Goal: Task Accomplishment & Management: Use online tool/utility

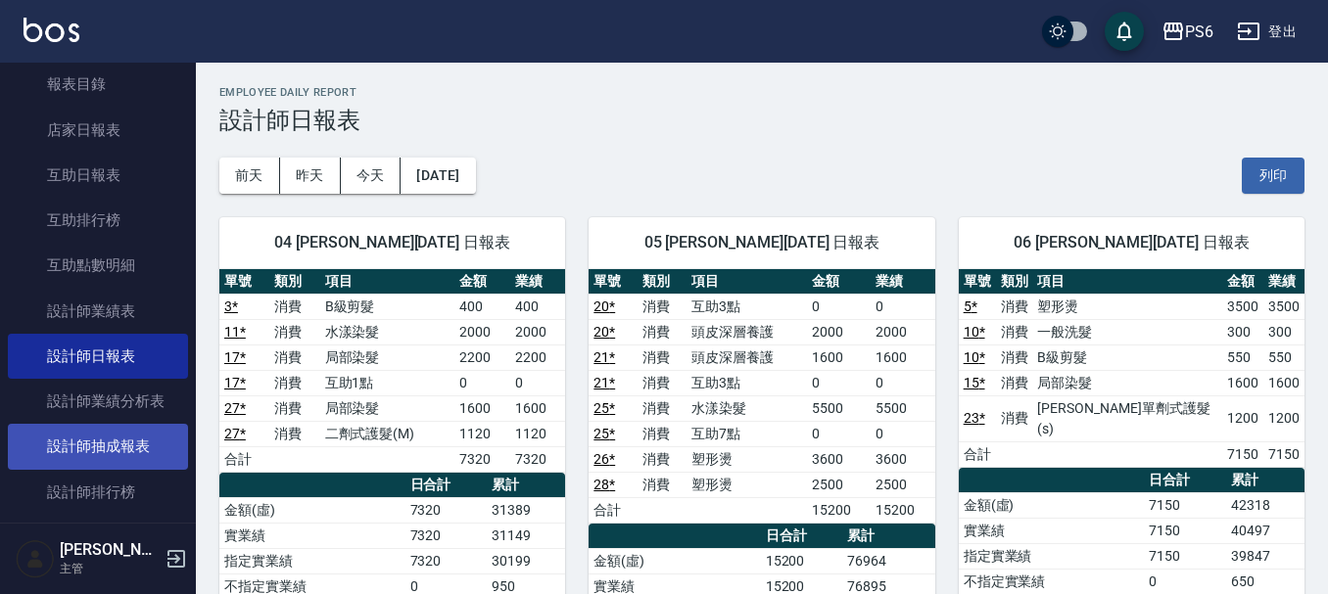
scroll to position [392, 0]
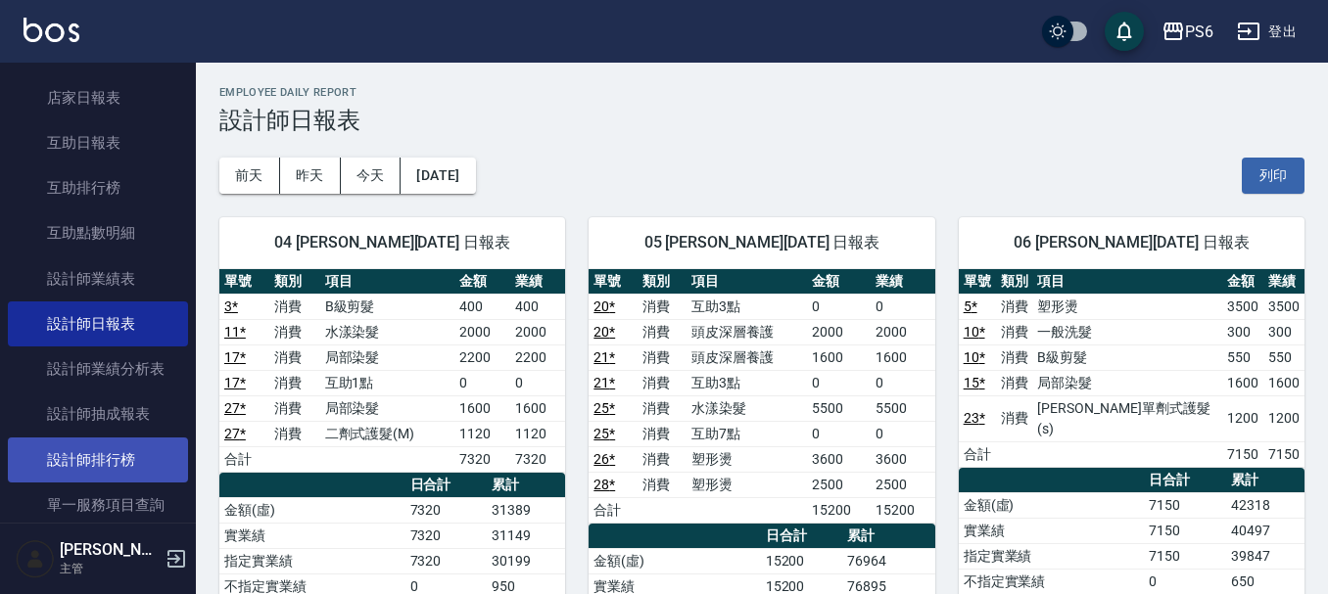
click at [131, 455] on link "設計師排行榜" at bounding box center [98, 460] width 180 height 45
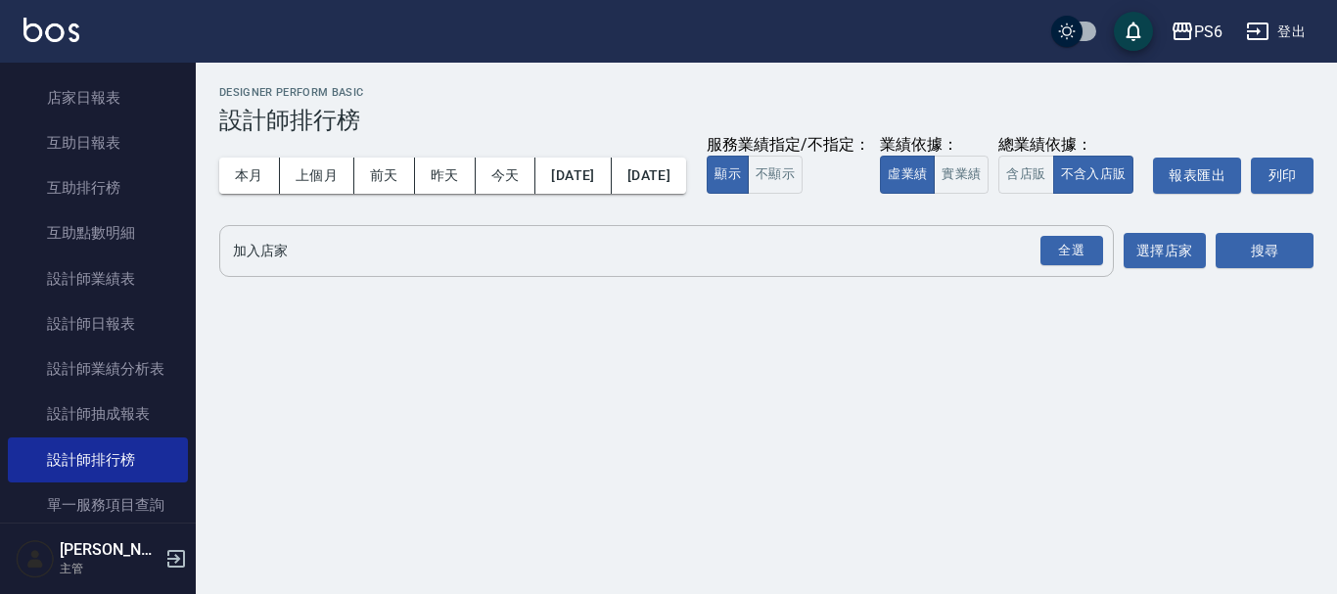
click at [498, 268] on input "加入店家" at bounding box center [652, 251] width 848 height 34
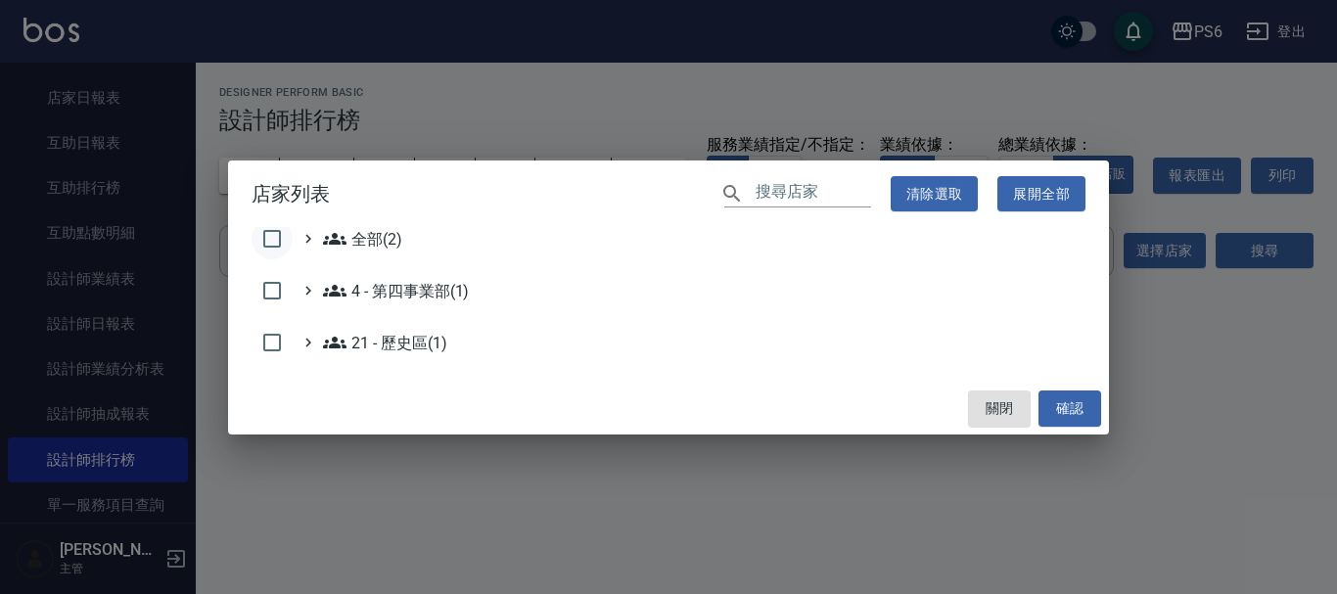
click at [271, 242] on input "checkbox" at bounding box center [272, 238] width 41 height 41
checkbox input "true"
click at [1027, 411] on button "關閉" at bounding box center [999, 409] width 63 height 36
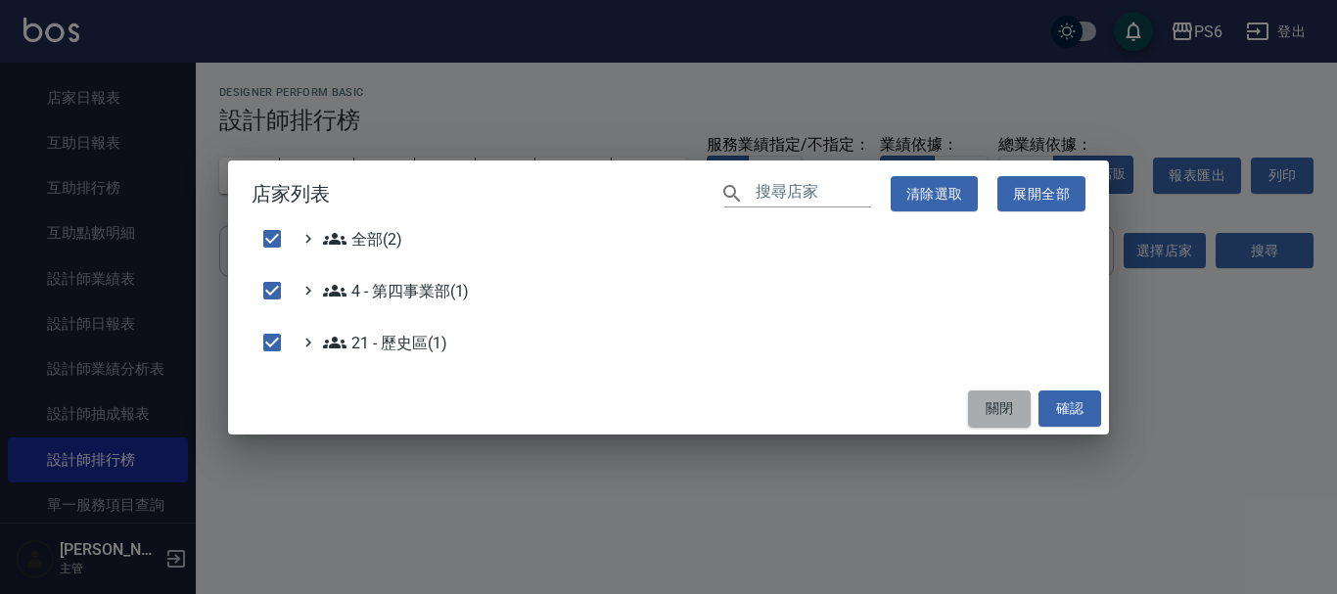
checkbox input "false"
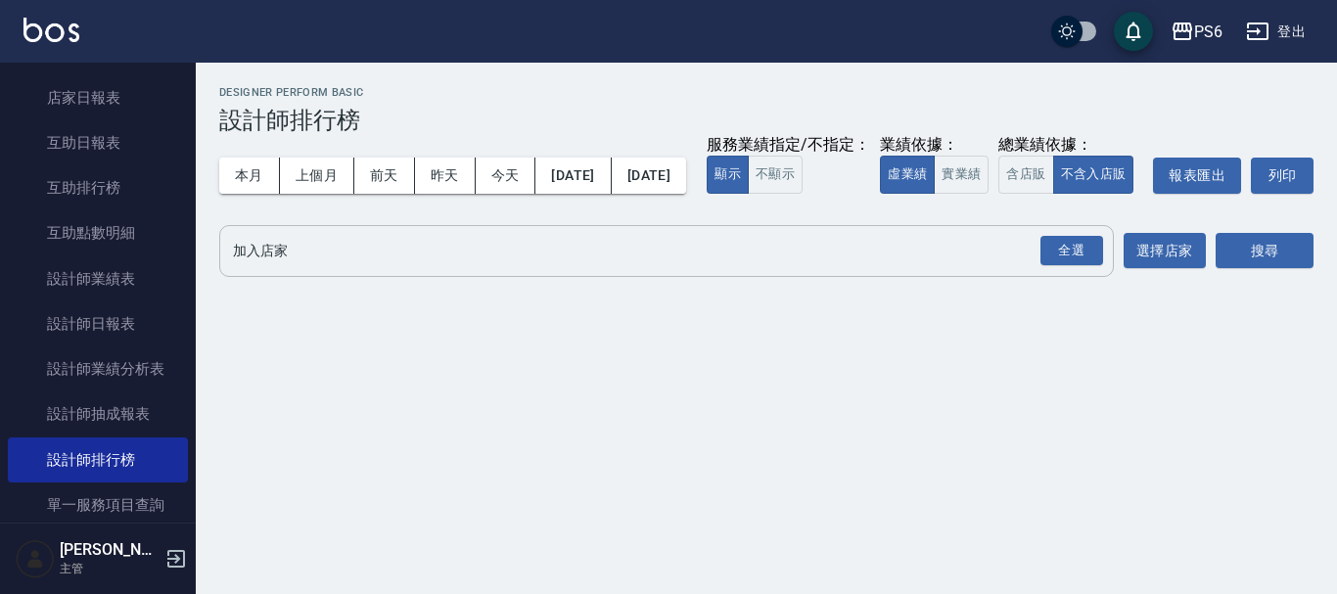
click at [705, 277] on div "全選 加入店家" at bounding box center [666, 251] width 895 height 52
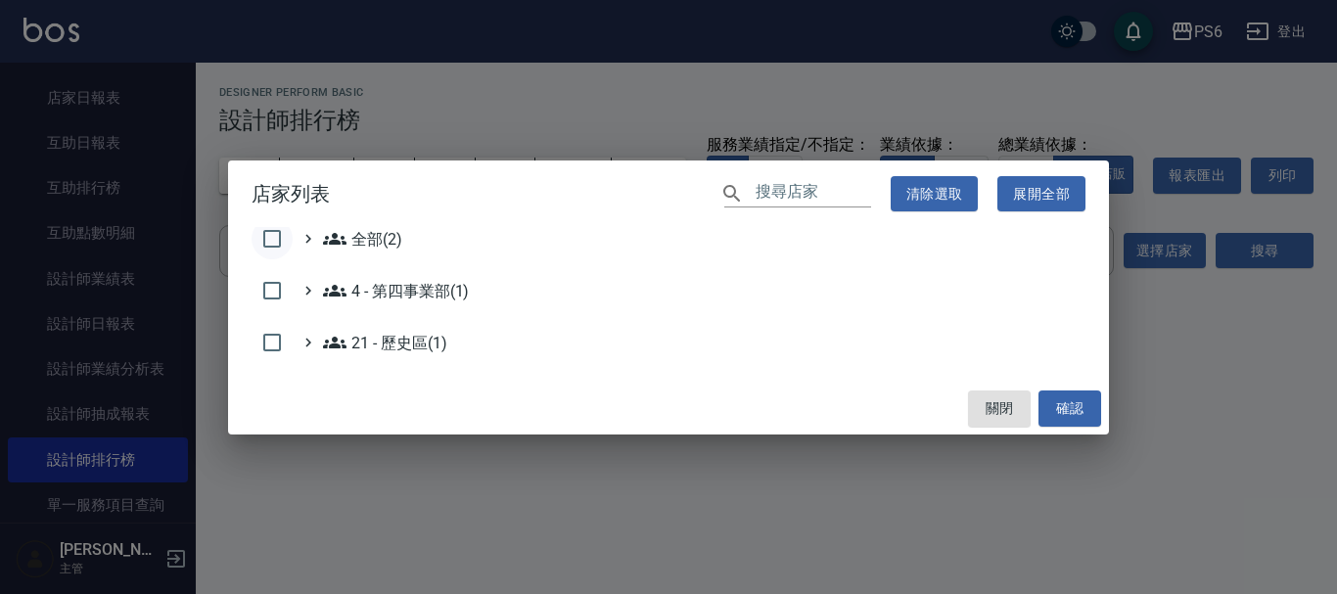
click at [266, 232] on input "checkbox" at bounding box center [272, 238] width 41 height 41
checkbox input "true"
click at [1061, 422] on button "確認" at bounding box center [1070, 409] width 63 height 36
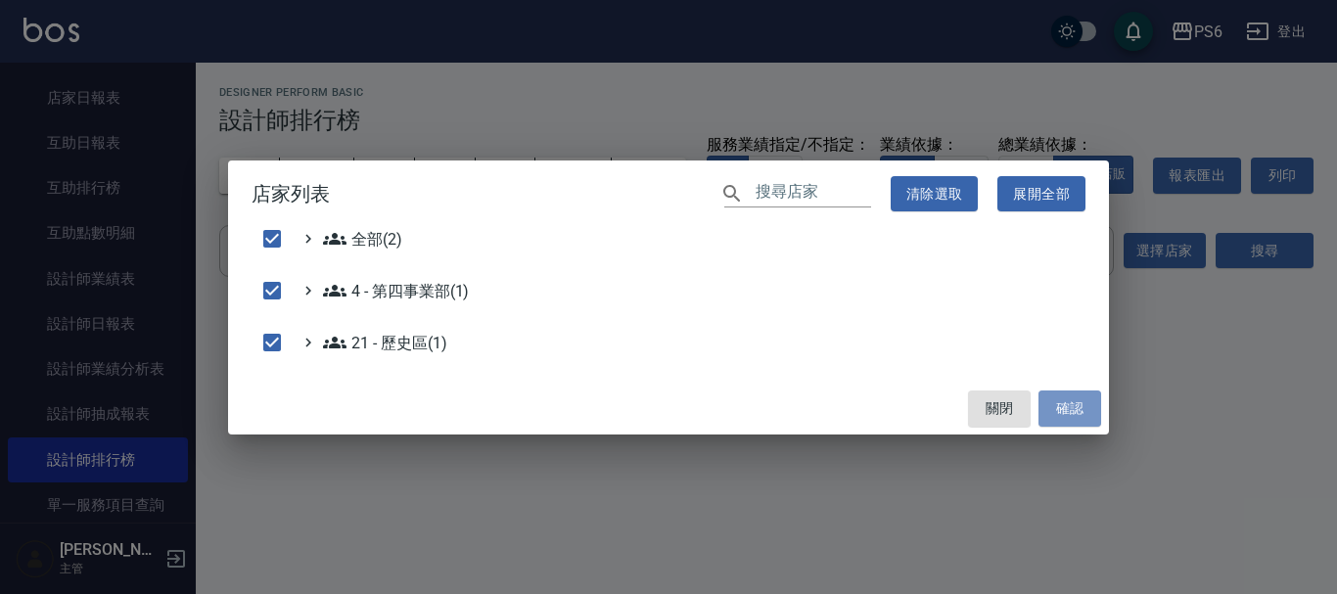
checkbox input "false"
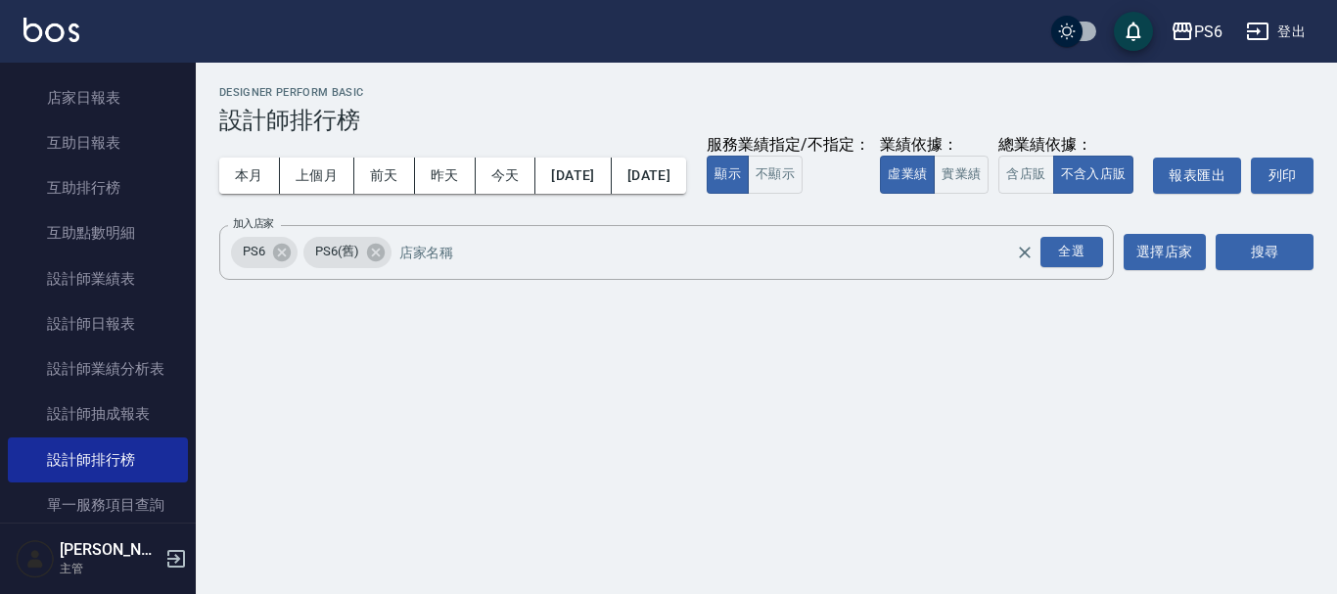
click at [1287, 280] on div "搜尋" at bounding box center [1265, 252] width 98 height 55
click at [1271, 270] on button "搜尋" at bounding box center [1265, 252] width 98 height 36
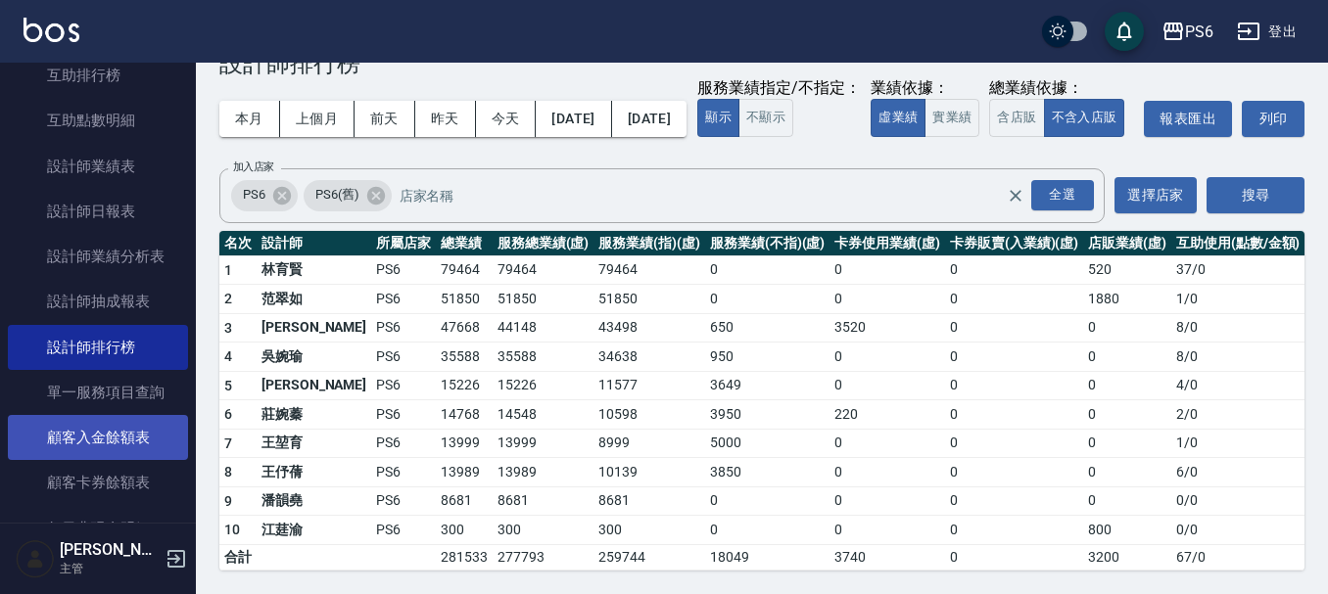
scroll to position [392, 0]
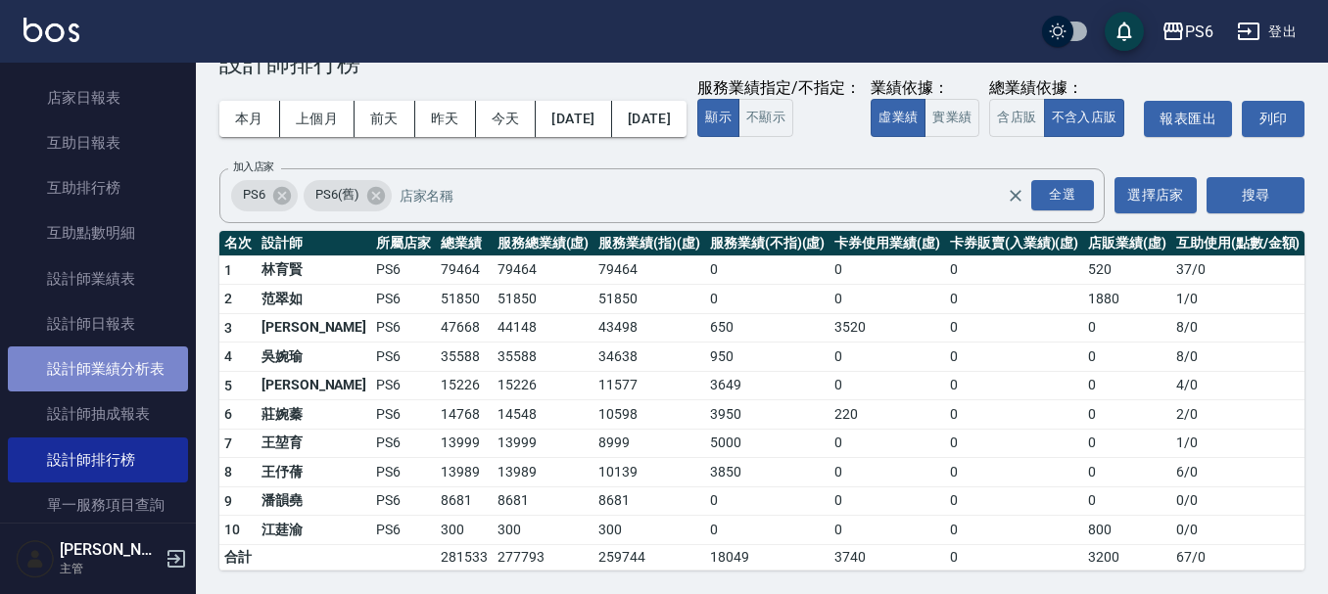
click at [136, 379] on link "設計師業績分析表" at bounding box center [98, 369] width 180 height 45
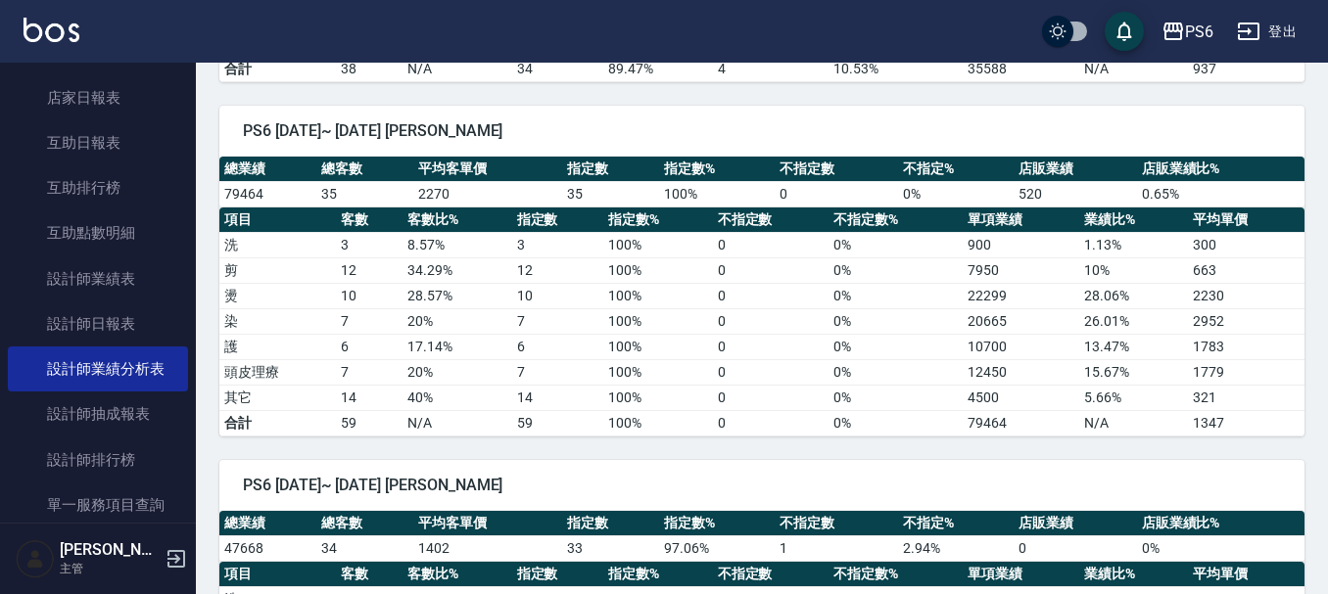
scroll to position [881, 0]
